Goal: Information Seeking & Learning: Check status

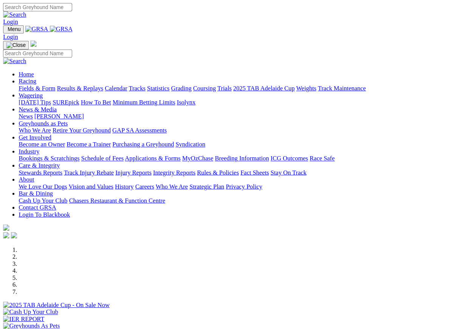
scroll to position [0, 0]
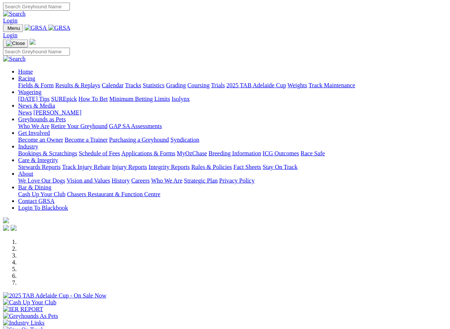
click at [35, 75] on link "Racing" at bounding box center [26, 78] width 17 height 6
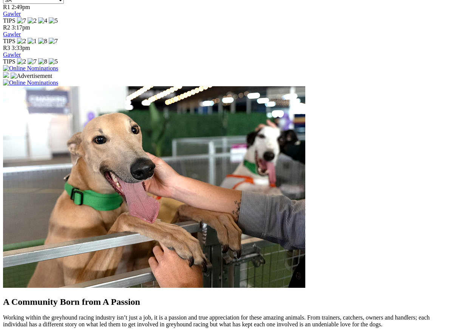
scroll to position [504, 0]
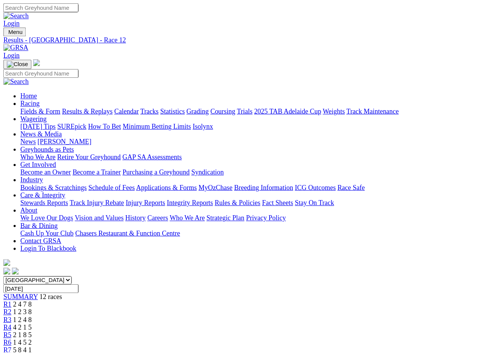
scroll to position [1, 0]
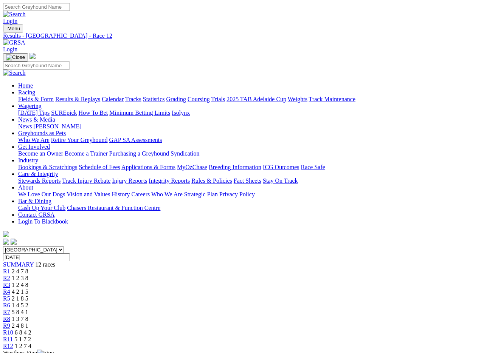
scroll to position [1, 0]
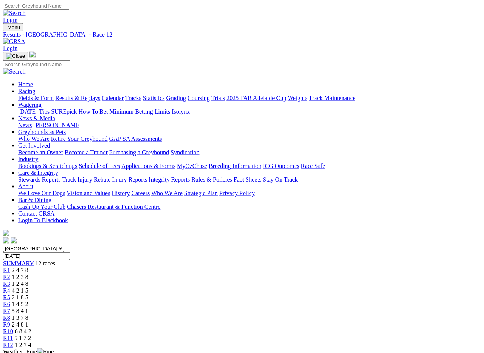
click at [13, 335] on link "R11" at bounding box center [8, 338] width 10 height 6
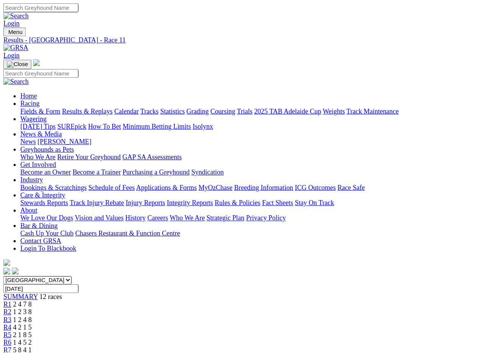
scroll to position [1, 0]
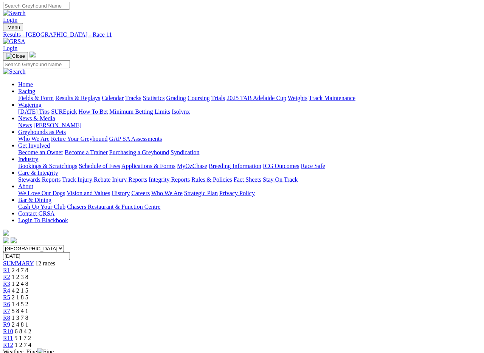
click at [13, 314] on span "R10" at bounding box center [8, 331] width 10 height 6
click at [28, 95] on link "Fields & Form" at bounding box center [36, 98] width 36 height 6
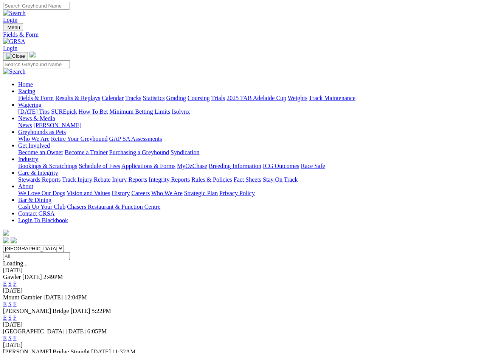
scroll to position [1, 0]
click at [88, 95] on link "Results & Replays" at bounding box center [77, 98] width 45 height 6
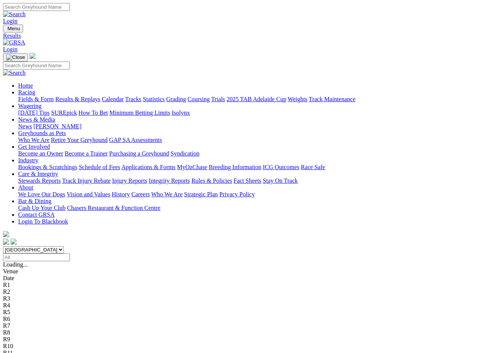
scroll to position [1, 0]
